Goal: Navigation & Orientation: Find specific page/section

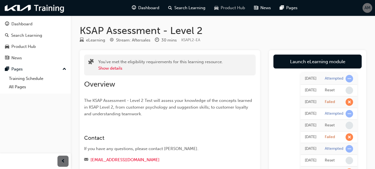
click at [232, 9] on span "Product Hub" at bounding box center [233, 8] width 24 height 6
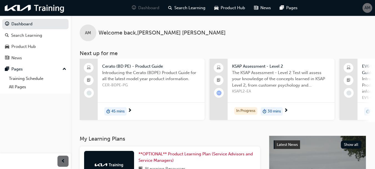
click at [366, 7] on span "AM" at bounding box center [368, 8] width 6 height 6
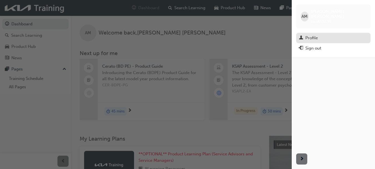
click at [307, 35] on div "Profile" at bounding box center [312, 38] width 13 height 6
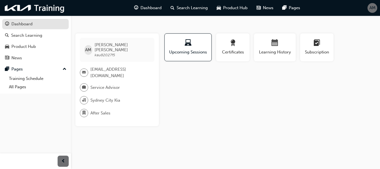
click at [31, 23] on div "Dashboard" at bounding box center [21, 24] width 21 height 6
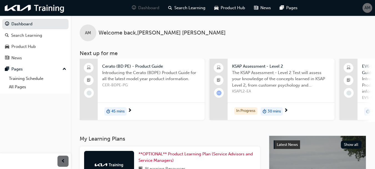
click at [201, 130] on div "AM Welcome back , [PERSON_NAME] Next up for me Cerato (BD PE) - Product Guide I…" at bounding box center [223, 76] width 305 height 120
click at [64, 59] on div "News" at bounding box center [35, 57] width 61 height 7
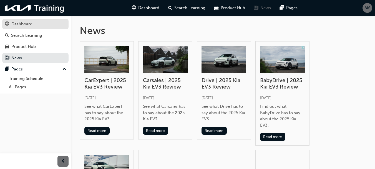
click at [31, 23] on div "Dashboard" at bounding box center [21, 24] width 21 height 6
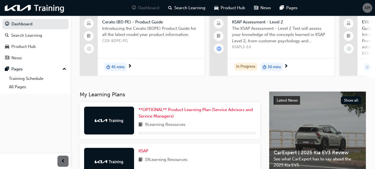
scroll to position [152, 0]
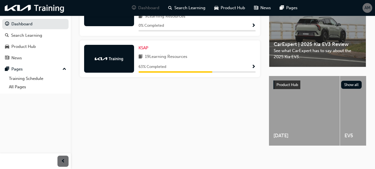
click at [181, 53] on span "19 Learning Resources" at bounding box center [166, 56] width 43 height 7
click at [254, 64] on span "Show Progress" at bounding box center [254, 66] width 4 height 5
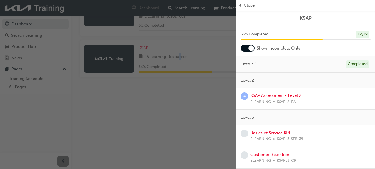
click at [181, 94] on div "button" at bounding box center [118, 84] width 237 height 169
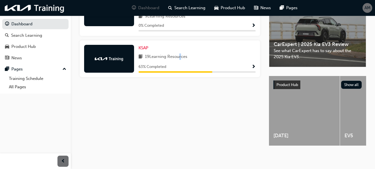
click at [116, 56] on img at bounding box center [109, 59] width 31 height 6
click at [162, 153] on div "My Learning Plans **OPTIONAL** Product Learning Plan (Service Advisors and Serv…" at bounding box center [175, 69] width 190 height 172
